Goal: Transaction & Acquisition: Purchase product/service

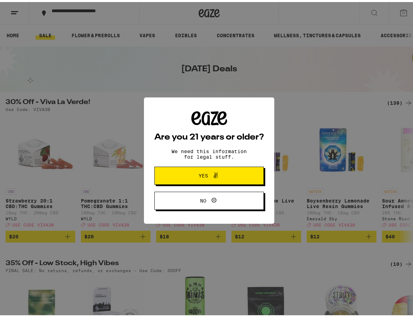
click at [212, 176] on icon at bounding box center [215, 173] width 8 height 8
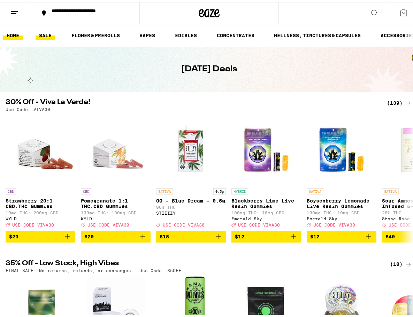
click at [11, 34] on link "HOME" at bounding box center [13, 33] width 20 height 8
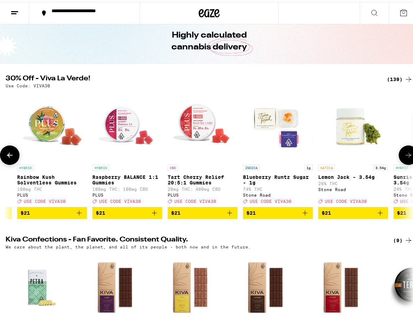
scroll to position [0, 4560]
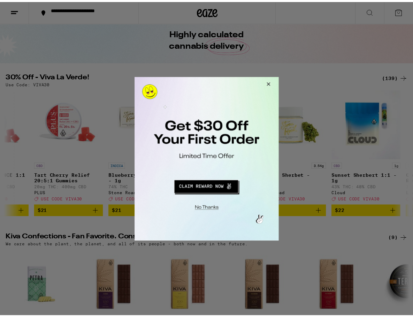
click at [216, 207] on button "Close Modal" at bounding box center [206, 207] width 142 height 11
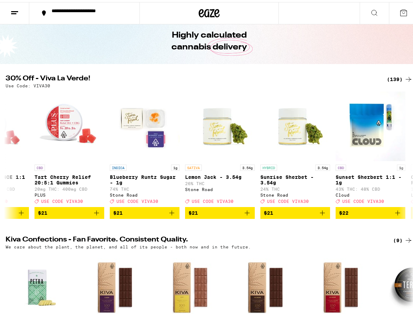
click at [399, 13] on icon at bounding box center [403, 11] width 8 height 8
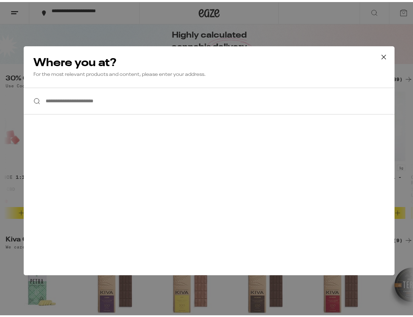
click at [378, 58] on icon at bounding box center [383, 55] width 10 height 10
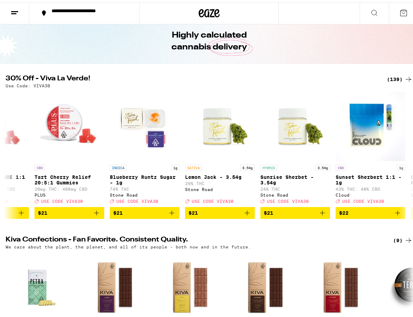
click at [364, 2] on button at bounding box center [373, 11] width 29 height 22
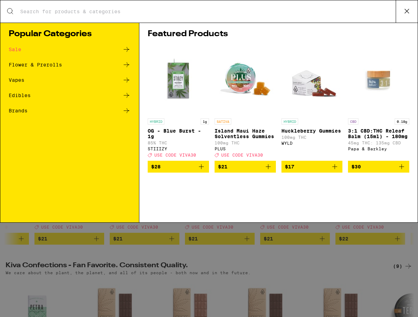
click at [406, 13] on icon at bounding box center [407, 11] width 10 height 10
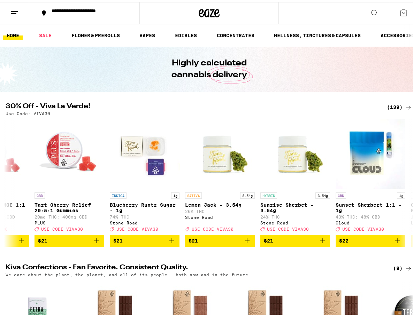
click at [12, 9] on icon at bounding box center [14, 11] width 8 height 8
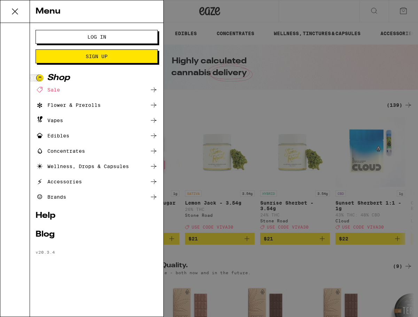
click at [68, 40] on button "Log In" at bounding box center [97, 37] width 122 height 14
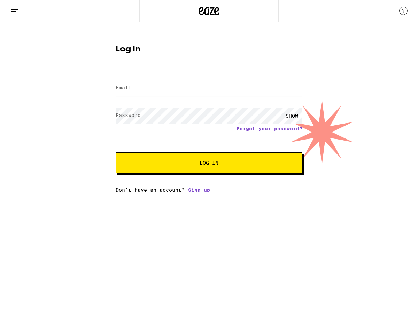
click at [131, 88] on label "Email" at bounding box center [124, 88] width 16 height 6
click at [131, 87] on label "Email" at bounding box center [124, 88] width 16 height 6
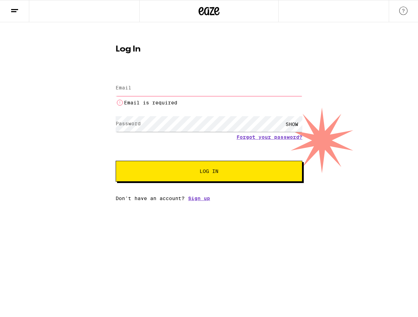
click at [131, 87] on label "Email" at bounding box center [124, 88] width 16 height 6
type input "[EMAIL_ADDRESS][DOMAIN_NAME]"
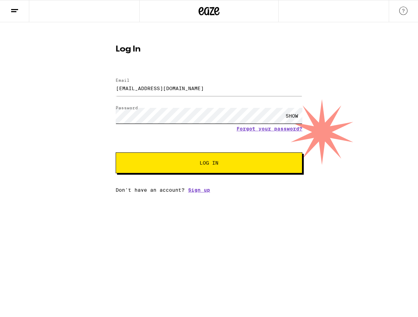
click at [116, 153] on button "Log In" at bounding box center [209, 163] width 187 height 21
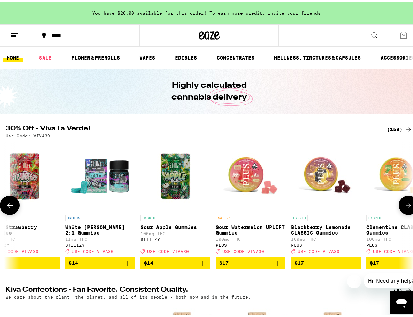
scroll to position [0, 2231]
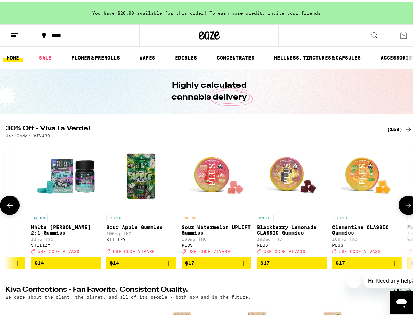
click at [203, 156] on img "Open page for Sour Watermelon UPLIFT Gummies from PLUS" at bounding box center [216, 175] width 70 height 70
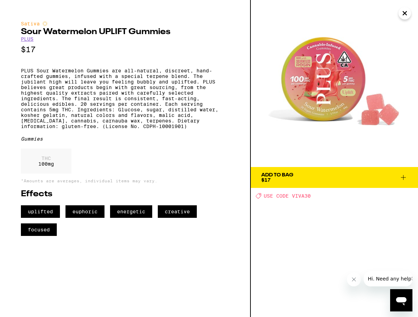
click at [332, 183] on button "Add To Bag $17" at bounding box center [334, 177] width 167 height 21
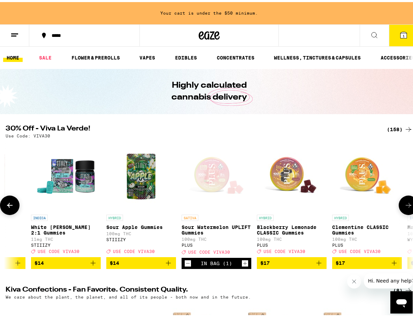
click at [247, 265] on icon "Increment" at bounding box center [245, 261] width 6 height 8
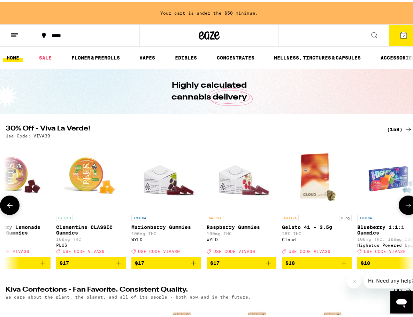
scroll to position [0, 2512]
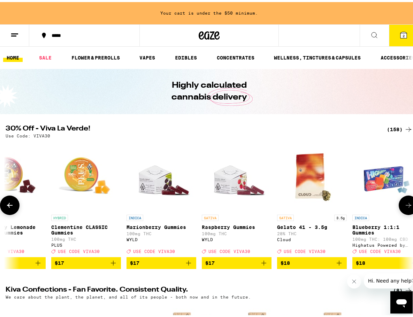
click at [262, 265] on icon "Add to bag" at bounding box center [263, 261] width 8 height 8
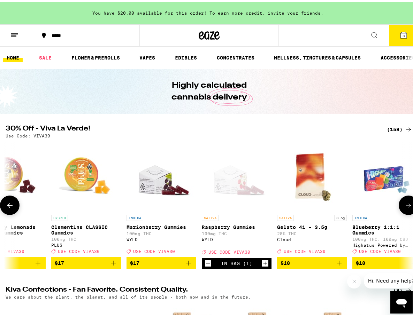
click at [263, 265] on icon "Increment" at bounding box center [265, 261] width 6 height 8
click at [266, 266] on icon "Increment" at bounding box center [265, 261] width 6 height 8
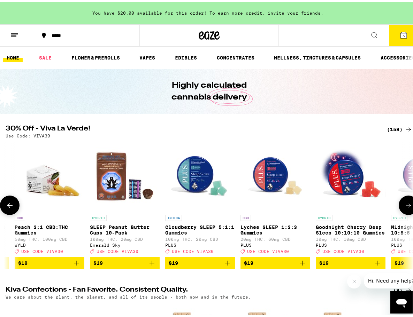
scroll to position [0, 3151]
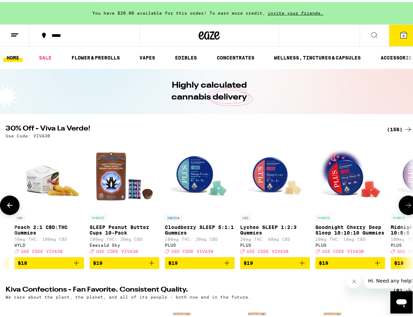
click at [226, 265] on icon "Add to bag" at bounding box center [227, 261] width 8 height 8
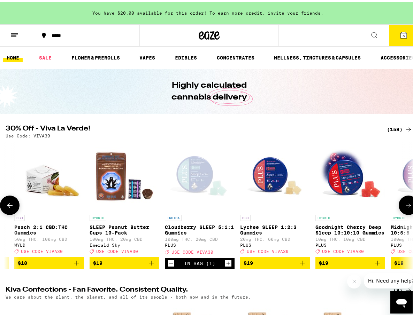
click at [226, 265] on icon "Increment" at bounding box center [228, 261] width 6 height 8
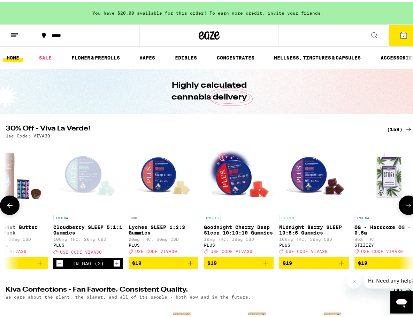
scroll to position [0, 3264]
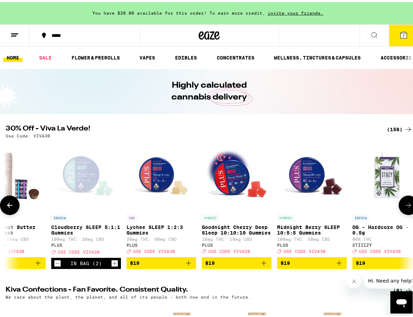
click at [337, 265] on icon "Add to bag" at bounding box center [339, 261] width 8 height 8
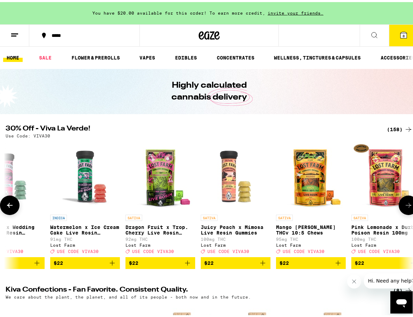
scroll to position [0, 6350]
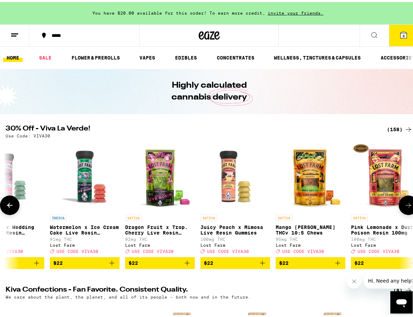
click at [262, 265] on icon "Add to bag" at bounding box center [262, 261] width 8 height 8
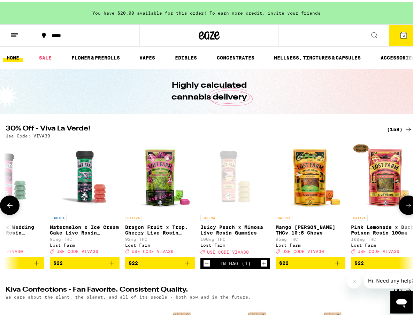
click at [262, 266] on icon "Increment" at bounding box center [264, 261] width 6 height 8
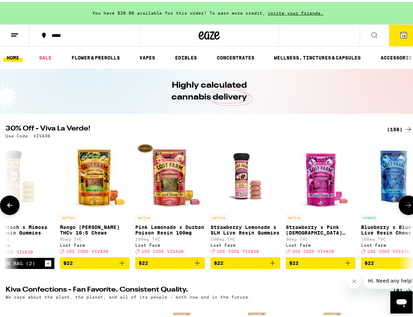
scroll to position [0, 6564]
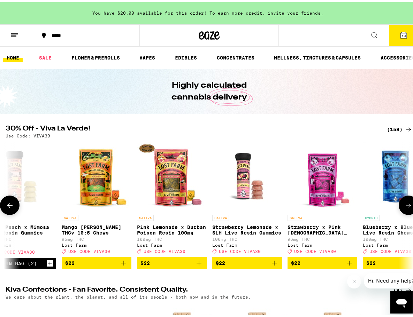
click at [274, 265] on icon "Add to bag" at bounding box center [274, 261] width 8 height 8
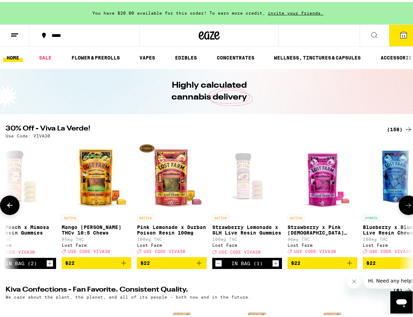
click at [274, 266] on icon "Increment" at bounding box center [275, 261] width 6 height 8
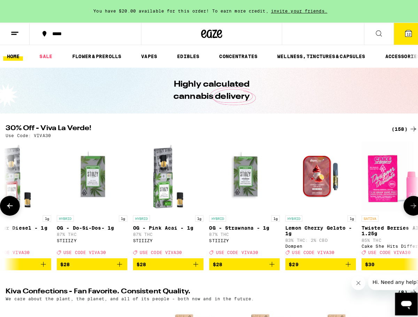
scroll to position [0, 8226]
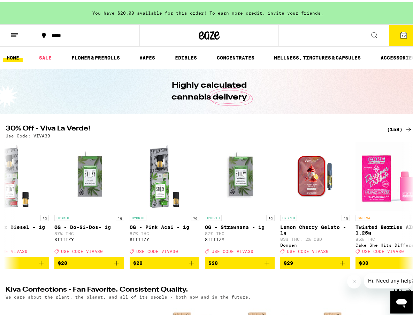
click at [400, 30] on icon at bounding box center [403, 33] width 6 height 6
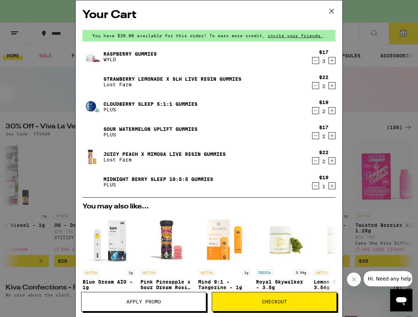
click at [329, 86] on icon "Increment" at bounding box center [332, 85] width 6 height 8
click at [331, 9] on icon at bounding box center [331, 11] width 10 height 10
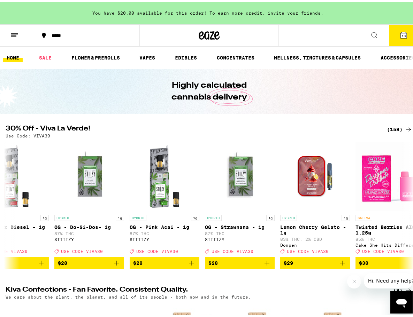
click at [7, 24] on button at bounding box center [14, 34] width 29 height 22
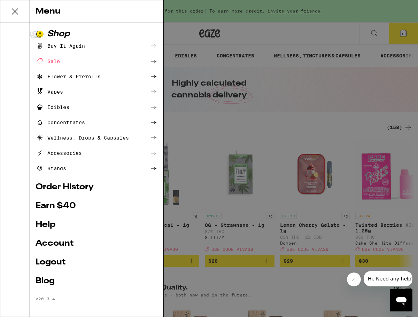
click at [59, 108] on div "Edibles" at bounding box center [53, 107] width 34 height 8
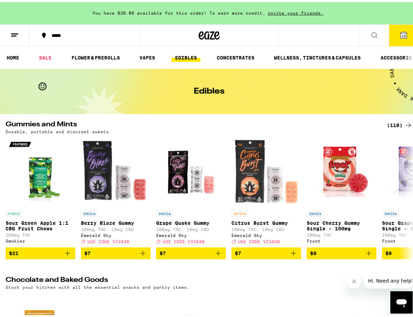
click at [387, 121] on div "(118)" at bounding box center [400, 123] width 26 height 8
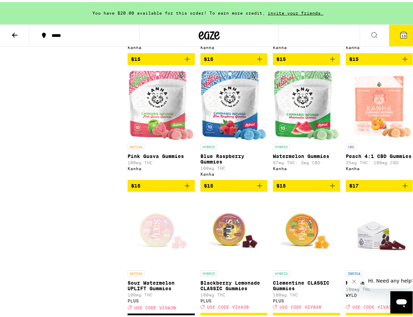
scroll to position [1221, 0]
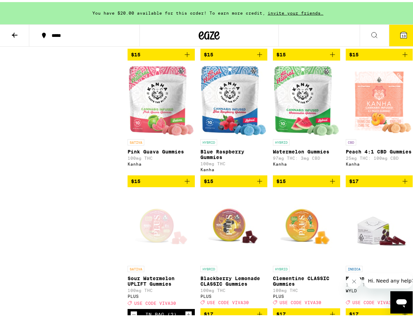
click at [164, 134] on img "Open page for Pink Guava Gummies from Kanha" at bounding box center [161, 99] width 65 height 70
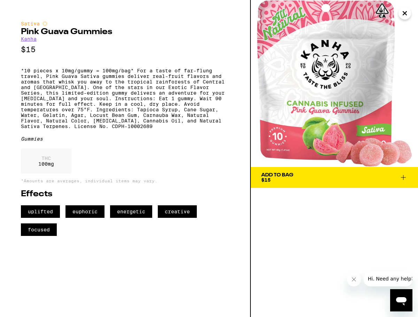
click at [292, 178] on div "Add To Bag $15" at bounding box center [277, 178] width 32 height 10
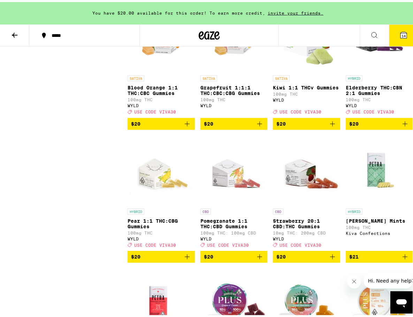
scroll to position [2844, 0]
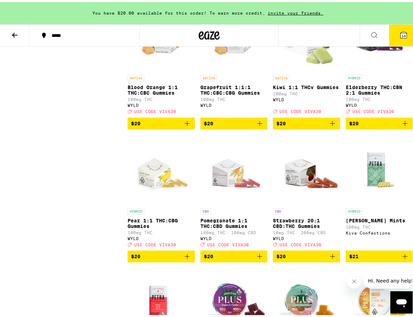
click at [317, 126] on span "$20" at bounding box center [306, 121] width 60 height 8
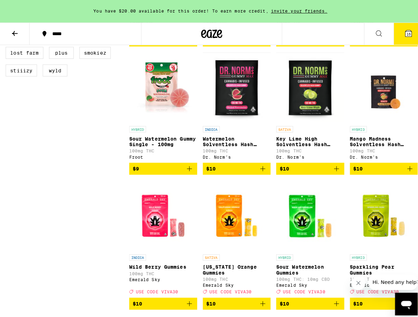
scroll to position [0, 0]
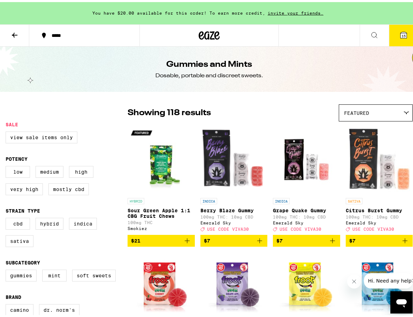
click at [401, 35] on span "15" at bounding box center [403, 34] width 4 height 4
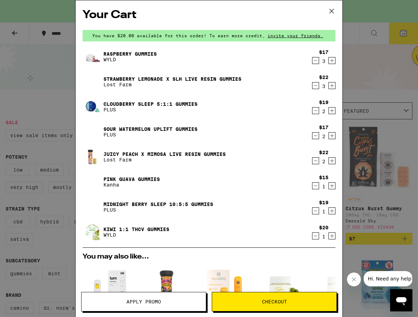
click at [93, 205] on img at bounding box center [93, 207] width 20 height 20
click at [331, 13] on icon at bounding box center [331, 11] width 10 height 10
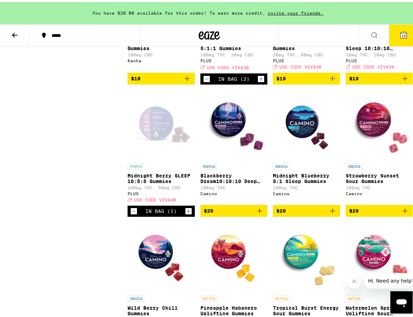
scroll to position [2108, 0]
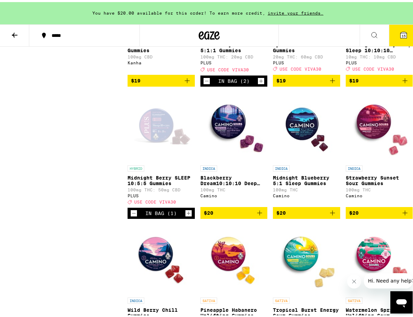
click at [186, 213] on icon "Increment" at bounding box center [188, 212] width 4 height 4
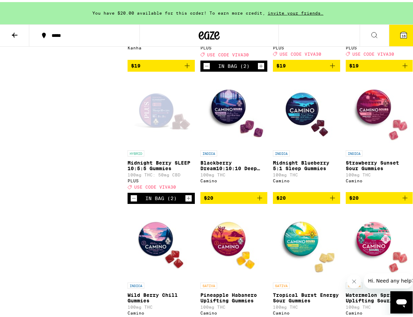
scroll to position [2121, 0]
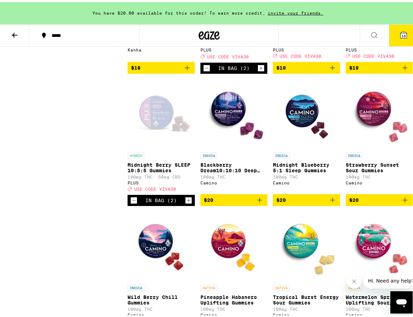
click at [206, 70] on icon "Decrement" at bounding box center [206, 66] width 6 height 8
click at [205, 70] on icon "Decrement" at bounding box center [206, 66] width 6 height 8
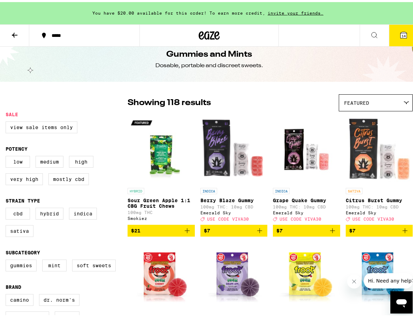
scroll to position [0, 0]
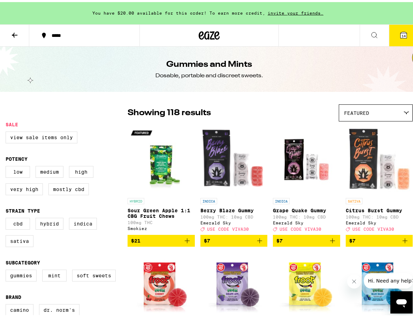
click at [402, 33] on button "14" at bounding box center [403, 34] width 29 height 22
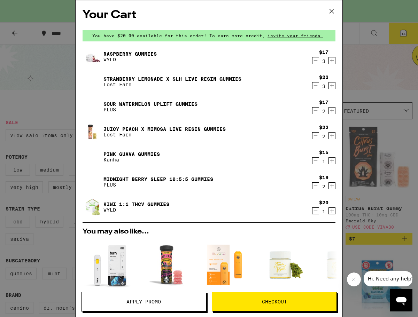
click at [332, 9] on icon at bounding box center [331, 11] width 10 height 10
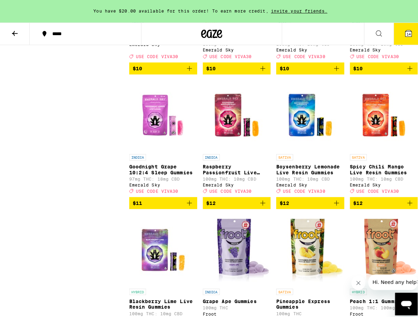
scroll to position [581, 0]
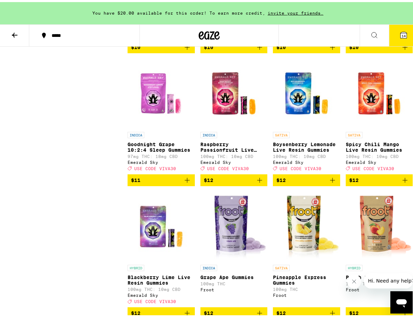
click at [393, 35] on button "14" at bounding box center [403, 34] width 29 height 22
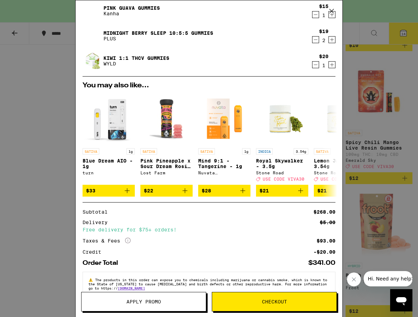
scroll to position [164, 0]
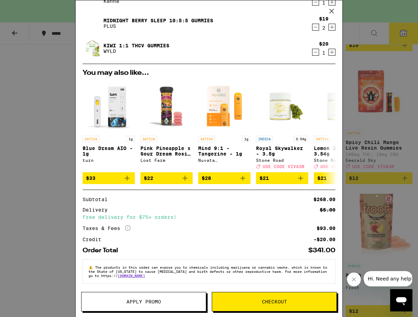
click at [176, 306] on button "Apply Promo" at bounding box center [143, 302] width 125 height 20
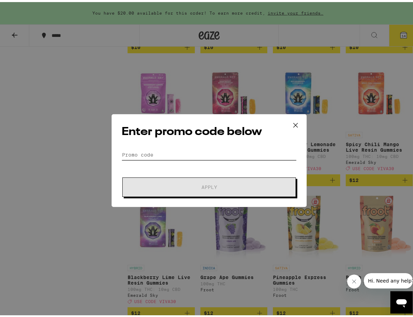
click at [161, 150] on input "Promo Code" at bounding box center [209, 153] width 175 height 10
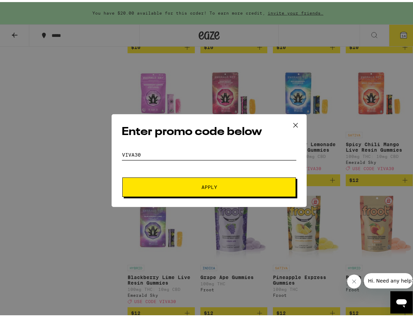
type input "VIVA30"
click at [181, 185] on span "Apply" at bounding box center [208, 185] width 125 height 5
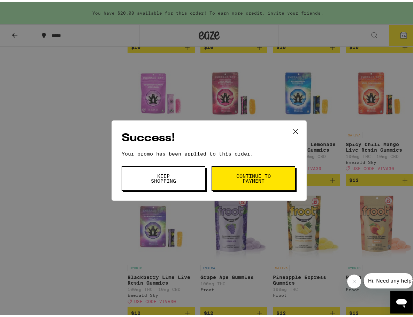
click at [191, 176] on button "Keep Shopping" at bounding box center [164, 176] width 84 height 24
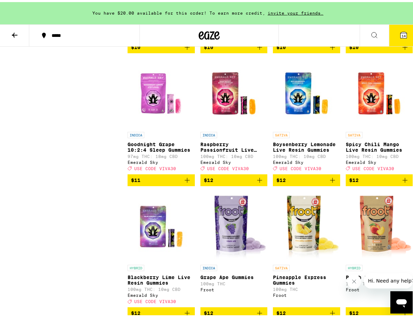
click at [401, 35] on span "14" at bounding box center [403, 34] width 4 height 4
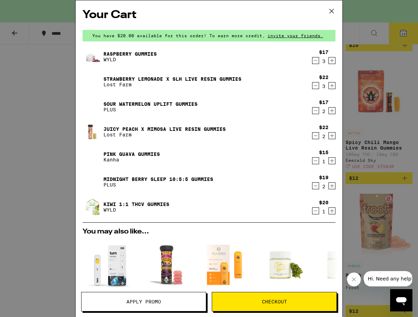
click at [331, 11] on icon at bounding box center [331, 11] width 10 height 10
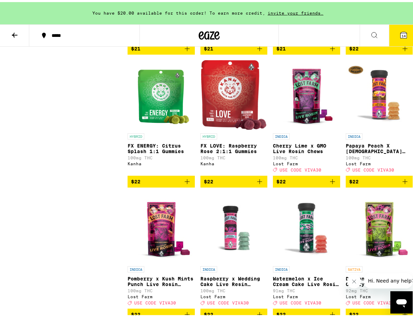
scroll to position [3320, 0]
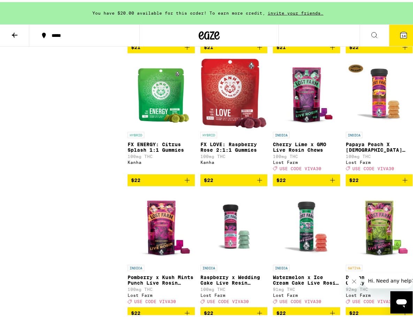
click at [396, 34] on button "14" at bounding box center [403, 34] width 29 height 22
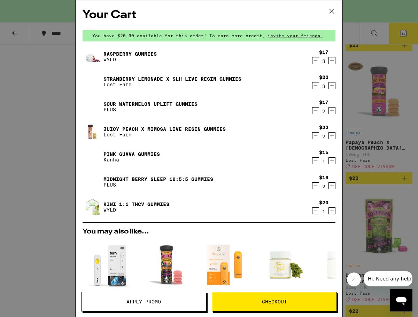
click at [329, 160] on icon "Increment" at bounding box center [332, 161] width 6 height 8
click at [152, 304] on span "Apply Promo" at bounding box center [143, 302] width 34 height 5
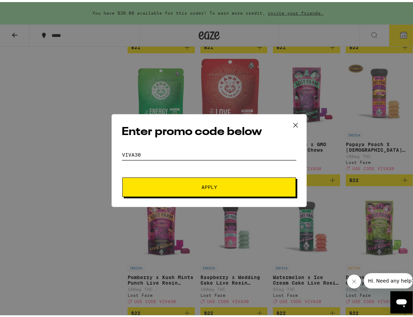
click at [157, 149] on input "VIVA30" at bounding box center [209, 153] width 175 height 10
click at [198, 190] on button "Apply" at bounding box center [208, 186] width 173 height 20
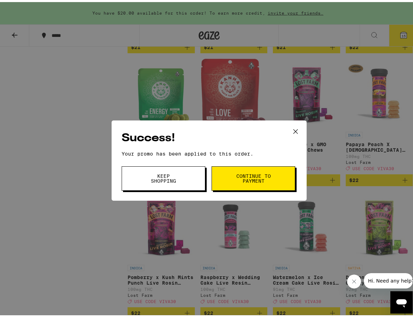
click at [218, 180] on button "Continue to payment" at bounding box center [253, 176] width 84 height 24
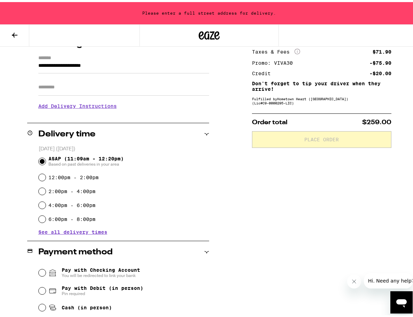
scroll to position [93, 0]
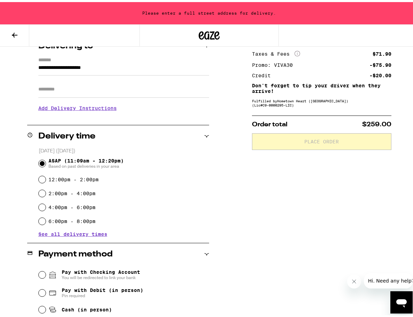
click at [41, 224] on div "6:00pm - 8:00pm" at bounding box center [124, 219] width 170 height 14
click at [41, 223] on input "6:00pm - 8:00pm" at bounding box center [42, 219] width 7 height 7
radio input "true"
click at [41, 220] on input "6:00pm - 8:00pm" at bounding box center [42, 219] width 7 height 7
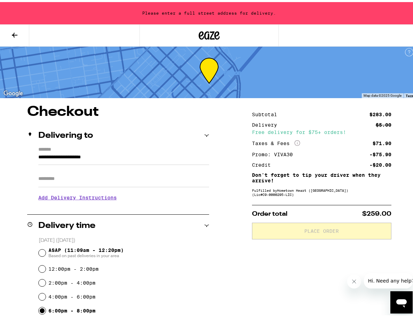
scroll to position [0, 0]
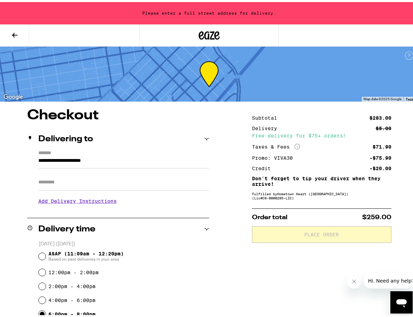
click at [114, 156] on input "**********" at bounding box center [123, 161] width 171 height 12
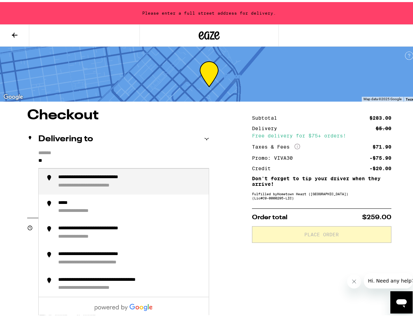
type input "*"
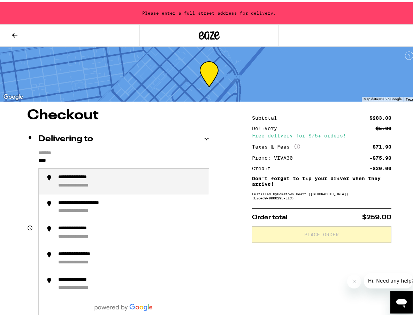
click at [99, 179] on div "**********" at bounding box center [83, 175] width 51 height 6
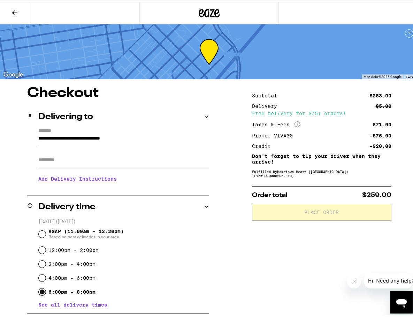
type input "**********"
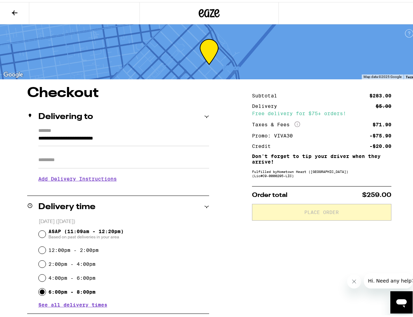
click at [63, 158] on input "Apt/Suite" at bounding box center [123, 158] width 171 height 17
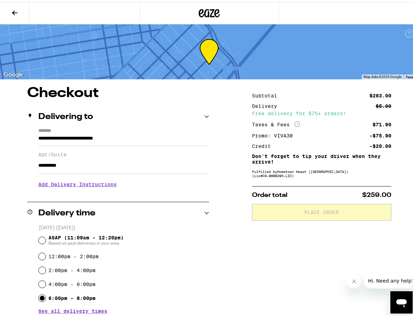
click at [55, 165] on input "**********" at bounding box center [123, 163] width 171 height 17
click at [54, 167] on input "****" at bounding box center [123, 163] width 171 height 17
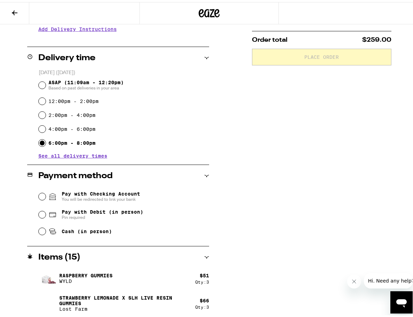
scroll to position [156, 0]
type input "***"
drag, startPoint x: 38, startPoint y: 210, endPoint x: 39, endPoint y: 214, distance: 4.2
click at [39, 211] on div "Pay with Debit (in person) Pin required" at bounding box center [124, 212] width 170 height 18
click at [40, 216] on input "Pay with Debit (in person) Pin required" at bounding box center [42, 212] width 7 height 7
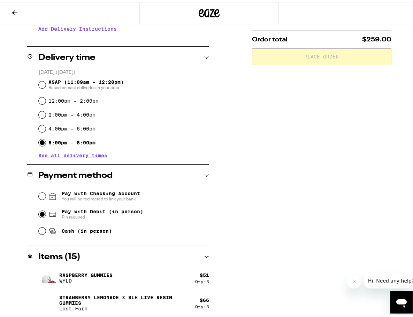
radio input "true"
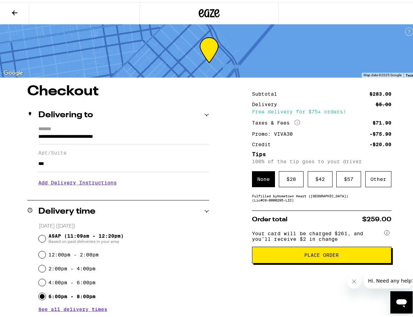
scroll to position [0, 0]
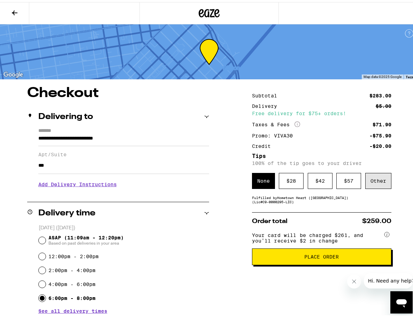
click at [372, 180] on div "Other" at bounding box center [378, 179] width 26 height 16
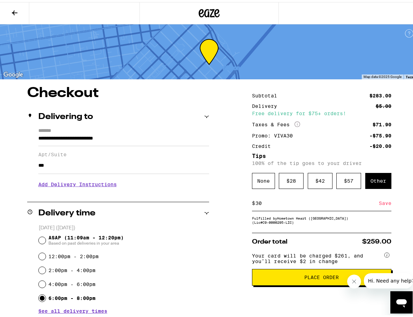
type input "30"
click at [295, 277] on button "Place Order" at bounding box center [321, 275] width 139 height 17
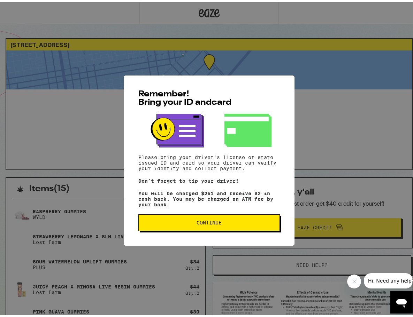
click at [213, 222] on span "Continue" at bounding box center [208, 220] width 25 height 5
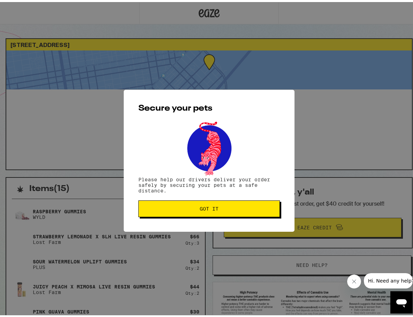
click at [210, 216] on div "Secure your pets Please help our drivers deliver your order safely by securing …" at bounding box center [209, 159] width 171 height 142
click at [207, 209] on span "Got it" at bounding box center [209, 206] width 19 height 5
